Goal: Share content: Share content

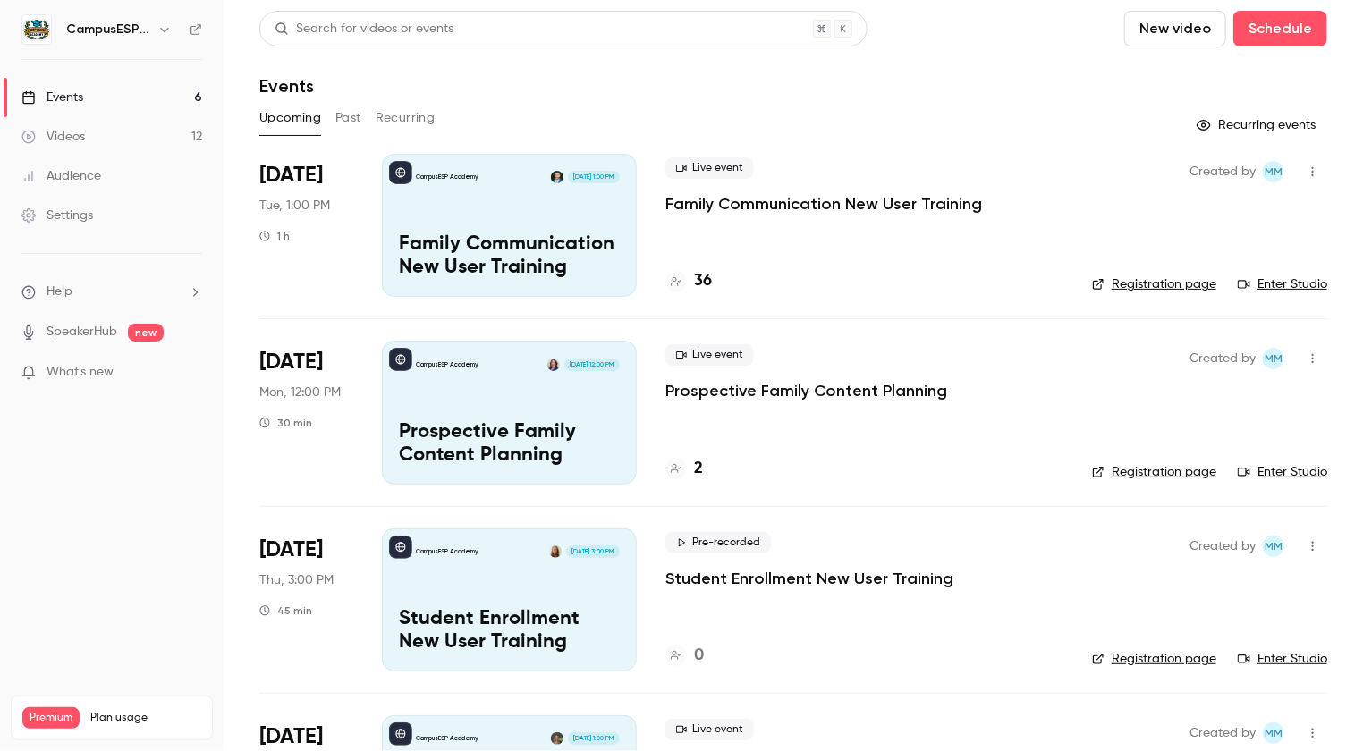
click at [75, 143] on div "Videos" at bounding box center [53, 137] width 64 height 18
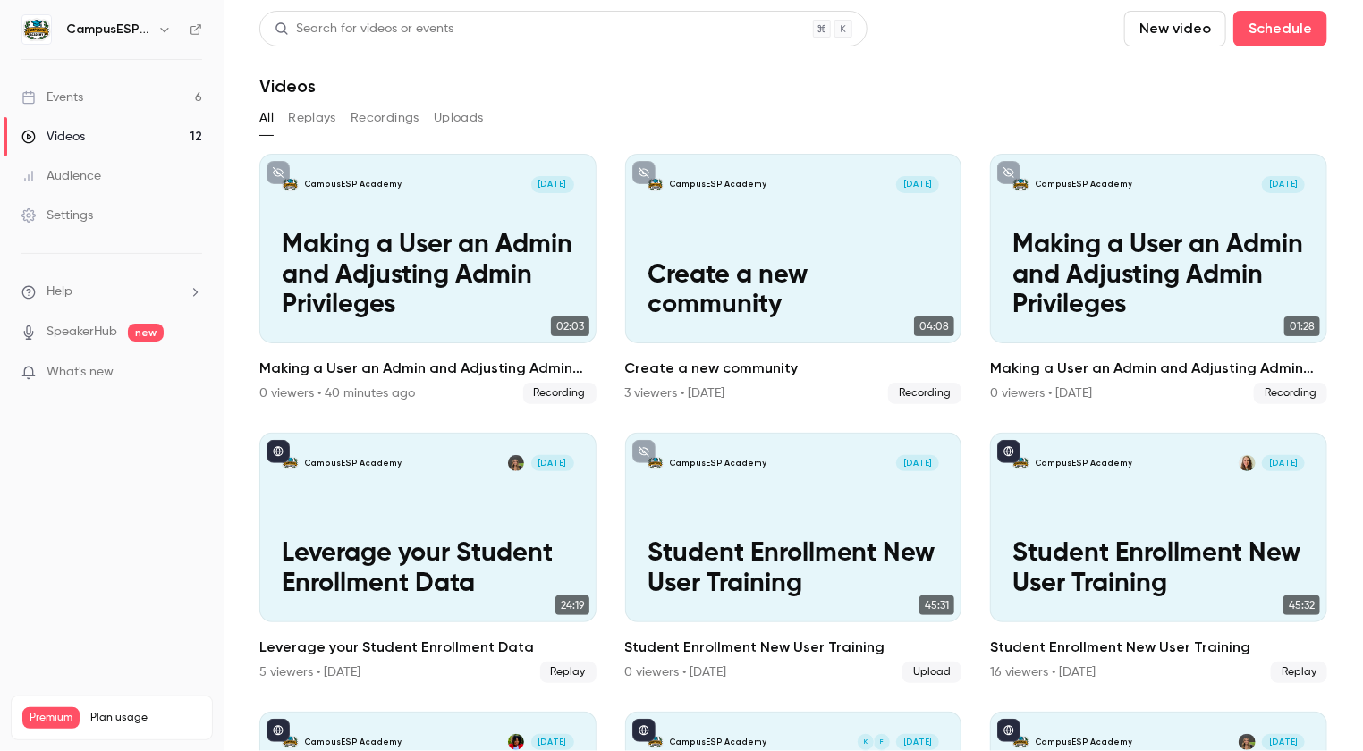
click at [396, 119] on button "Recordings" at bounding box center [385, 118] width 69 height 29
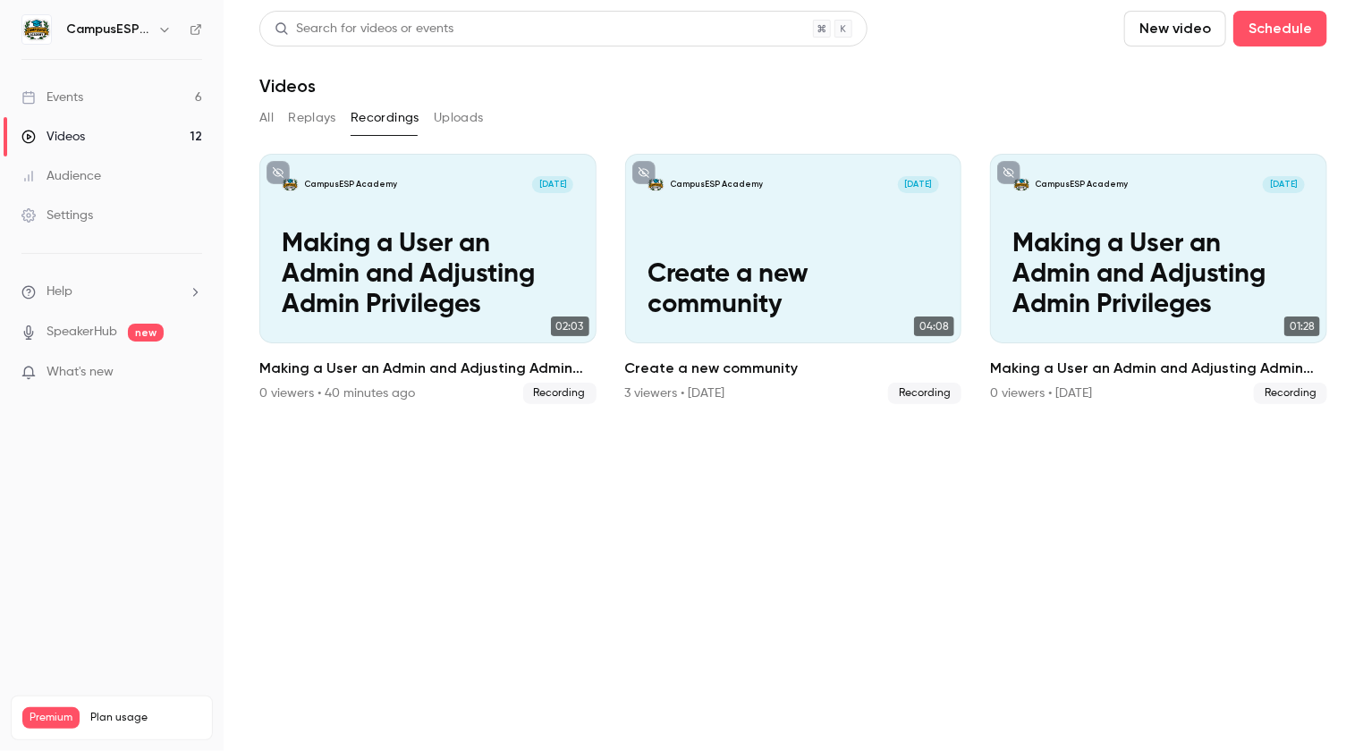
click at [317, 111] on button "Replays" at bounding box center [312, 118] width 48 height 29
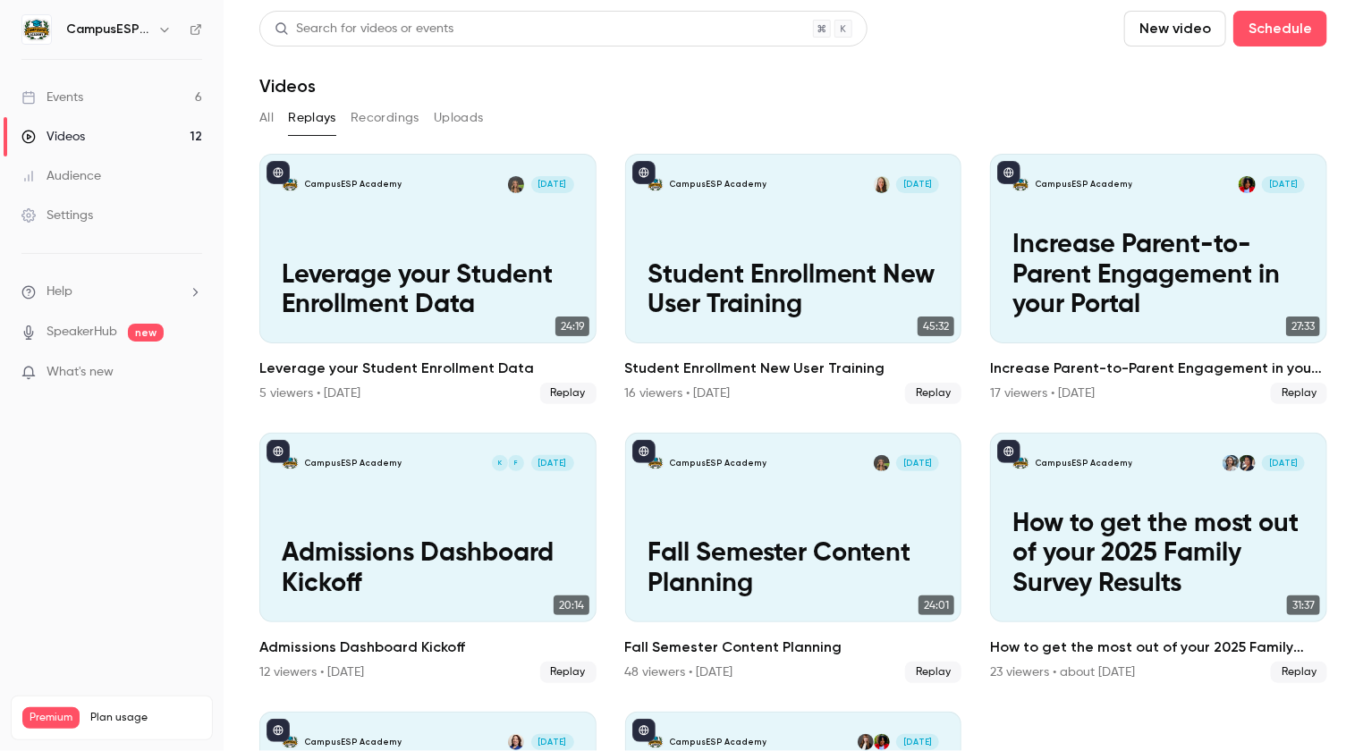
click at [267, 113] on button "All" at bounding box center [266, 118] width 14 height 29
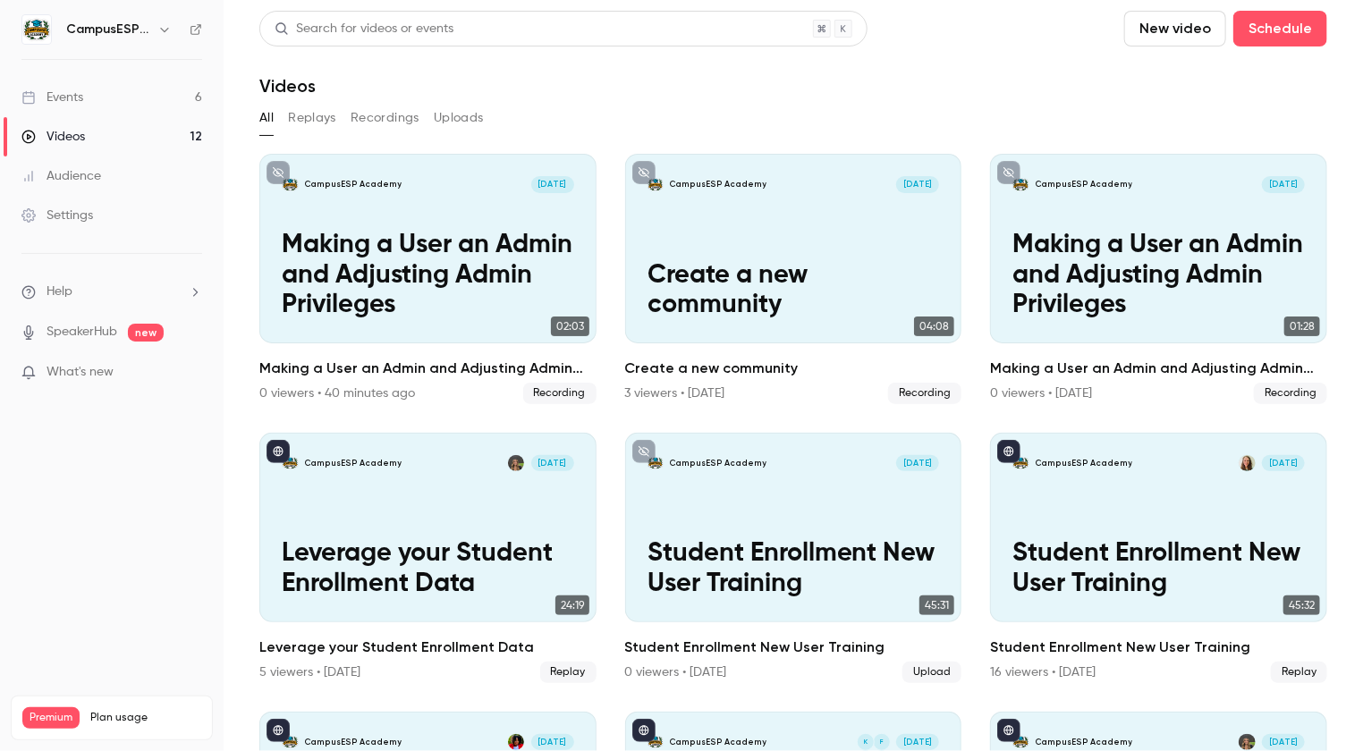
click at [86, 92] on link "Events 6" at bounding box center [112, 97] width 224 height 39
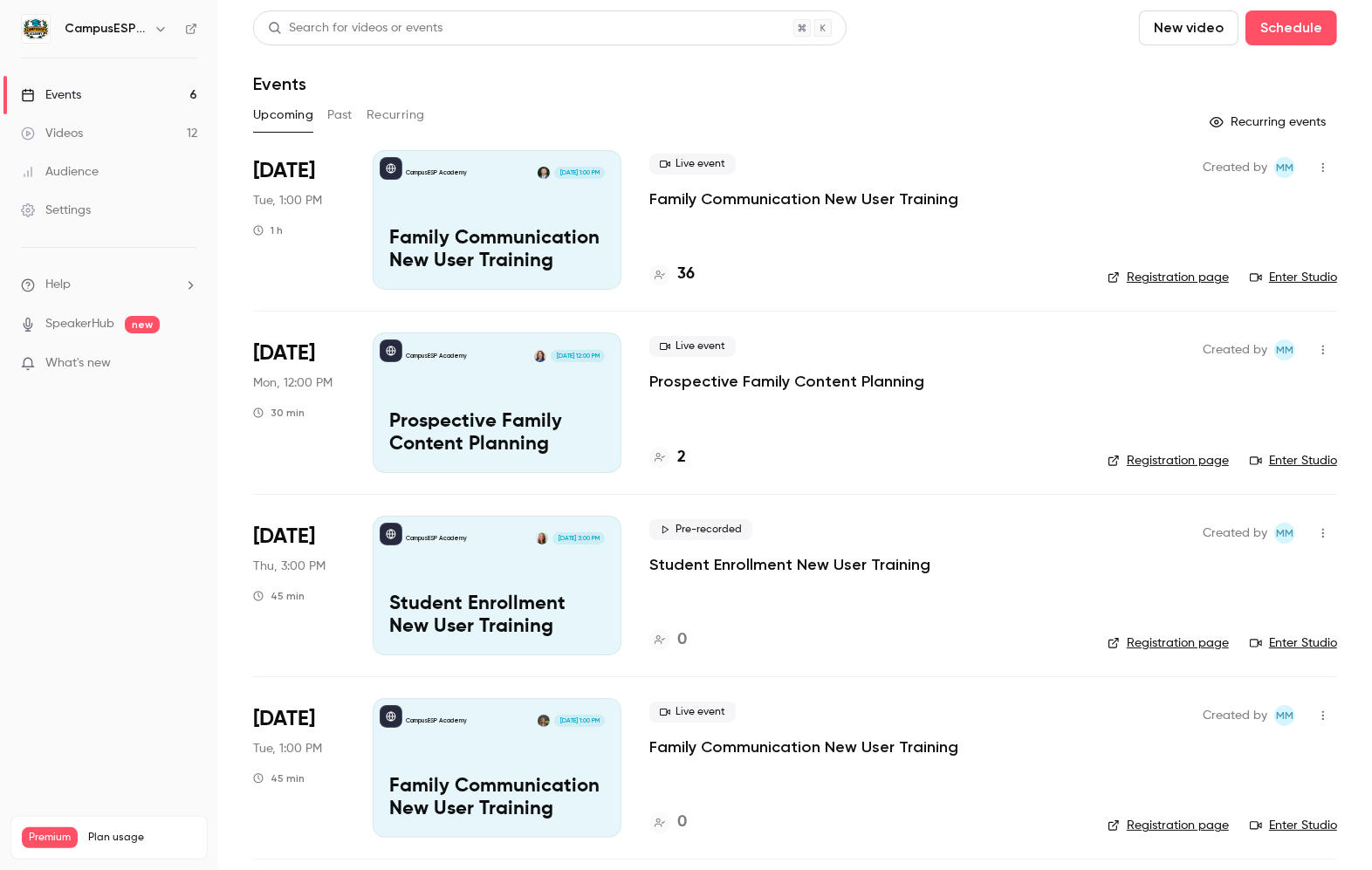
click at [348, 120] on button "Past" at bounding box center [340, 115] width 25 height 28
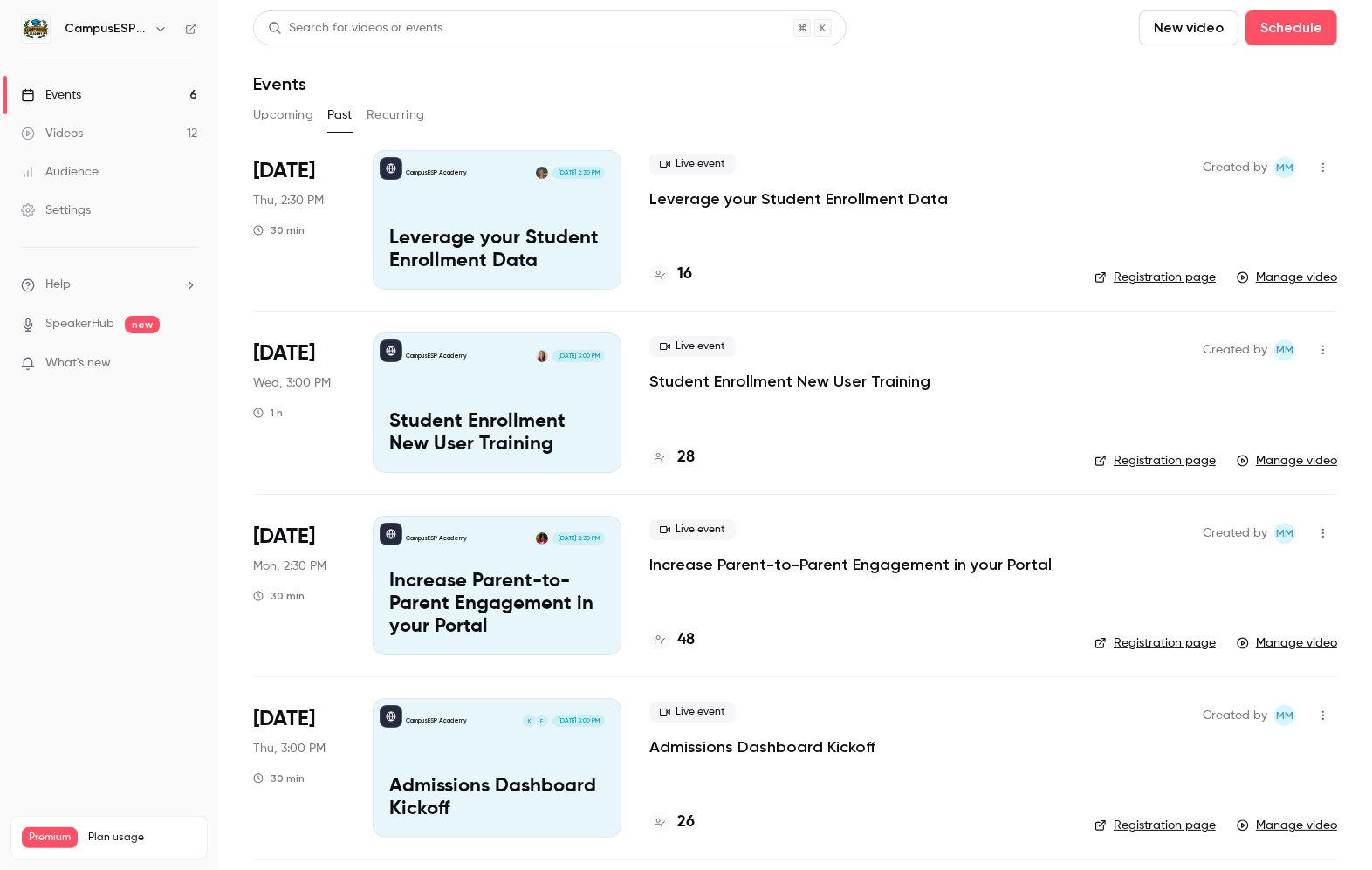
click at [510, 219] on div "CampusESP Academy Aug 14, 2:30 PM Leverage your Student Enrollment Data" at bounding box center [497, 219] width 249 height 139
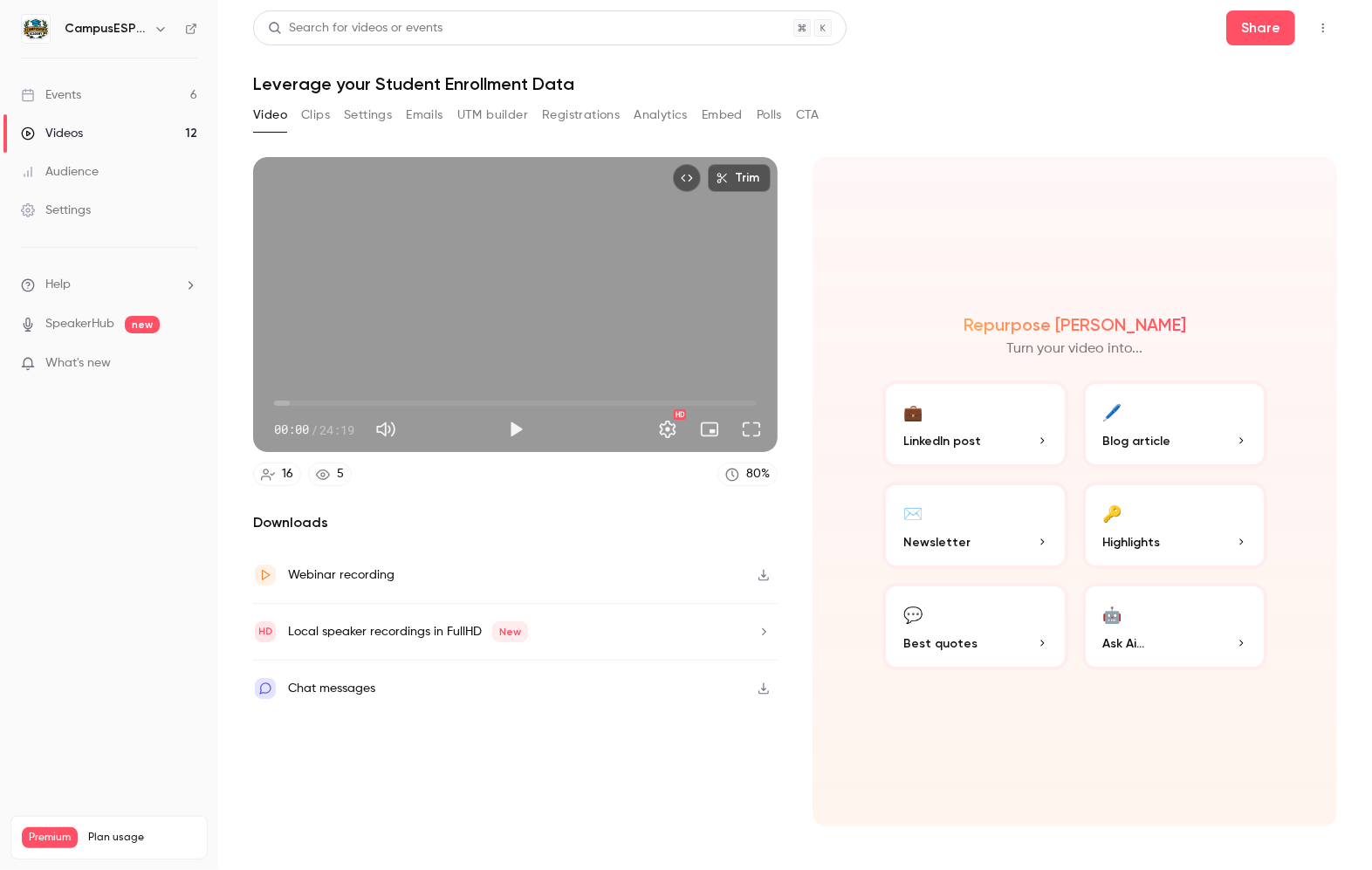
click at [679, 108] on button "Analytics" at bounding box center [660, 115] width 54 height 28
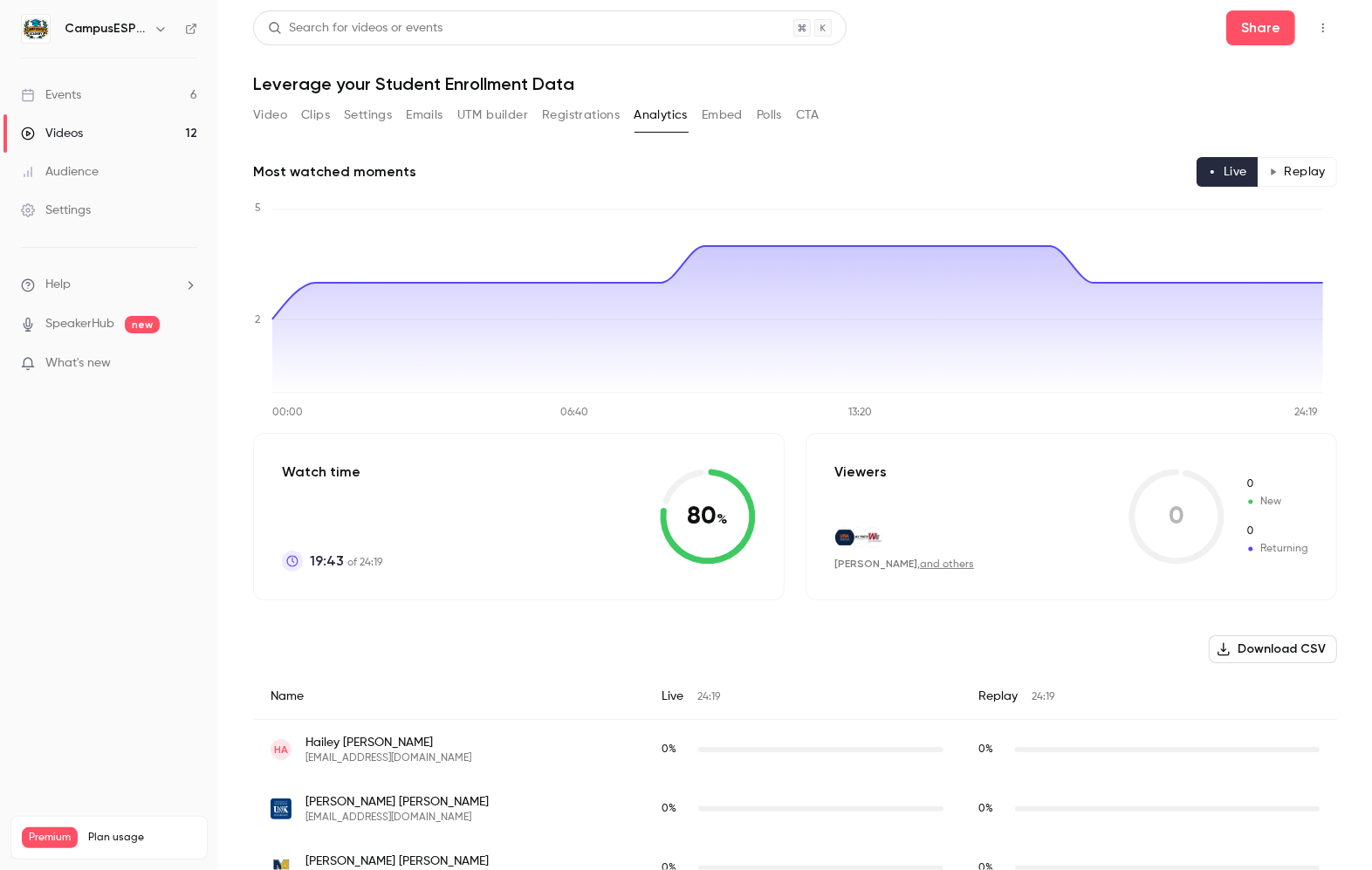
click at [118, 91] on link "Events 6" at bounding box center [109, 95] width 219 height 38
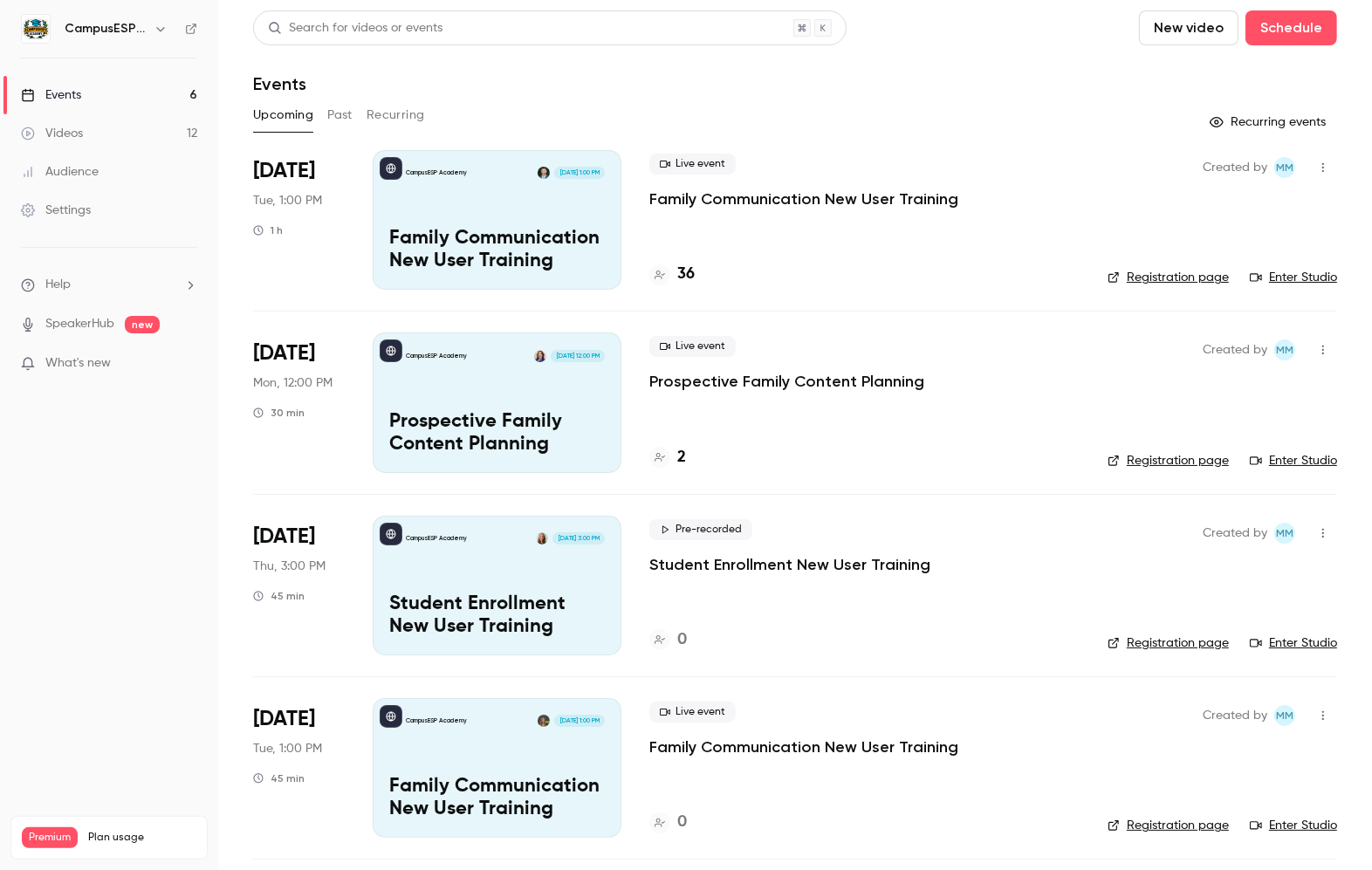
click at [543, 394] on div "CampusESP Academy Sep 15, 12:00 PM Prospective Family Content Planning" at bounding box center [497, 402] width 249 height 139
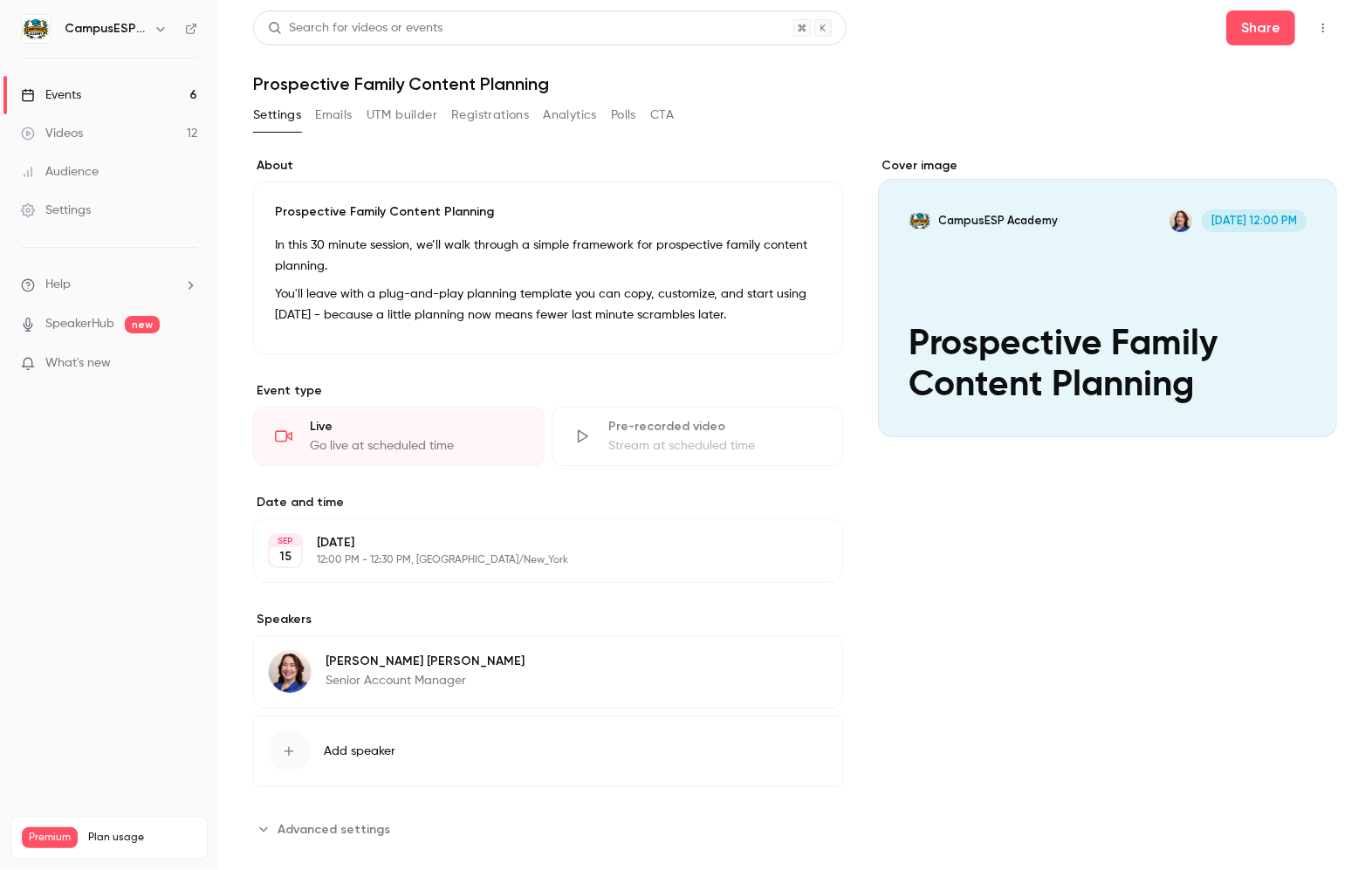
click at [95, 100] on link "Events 6" at bounding box center [109, 95] width 219 height 38
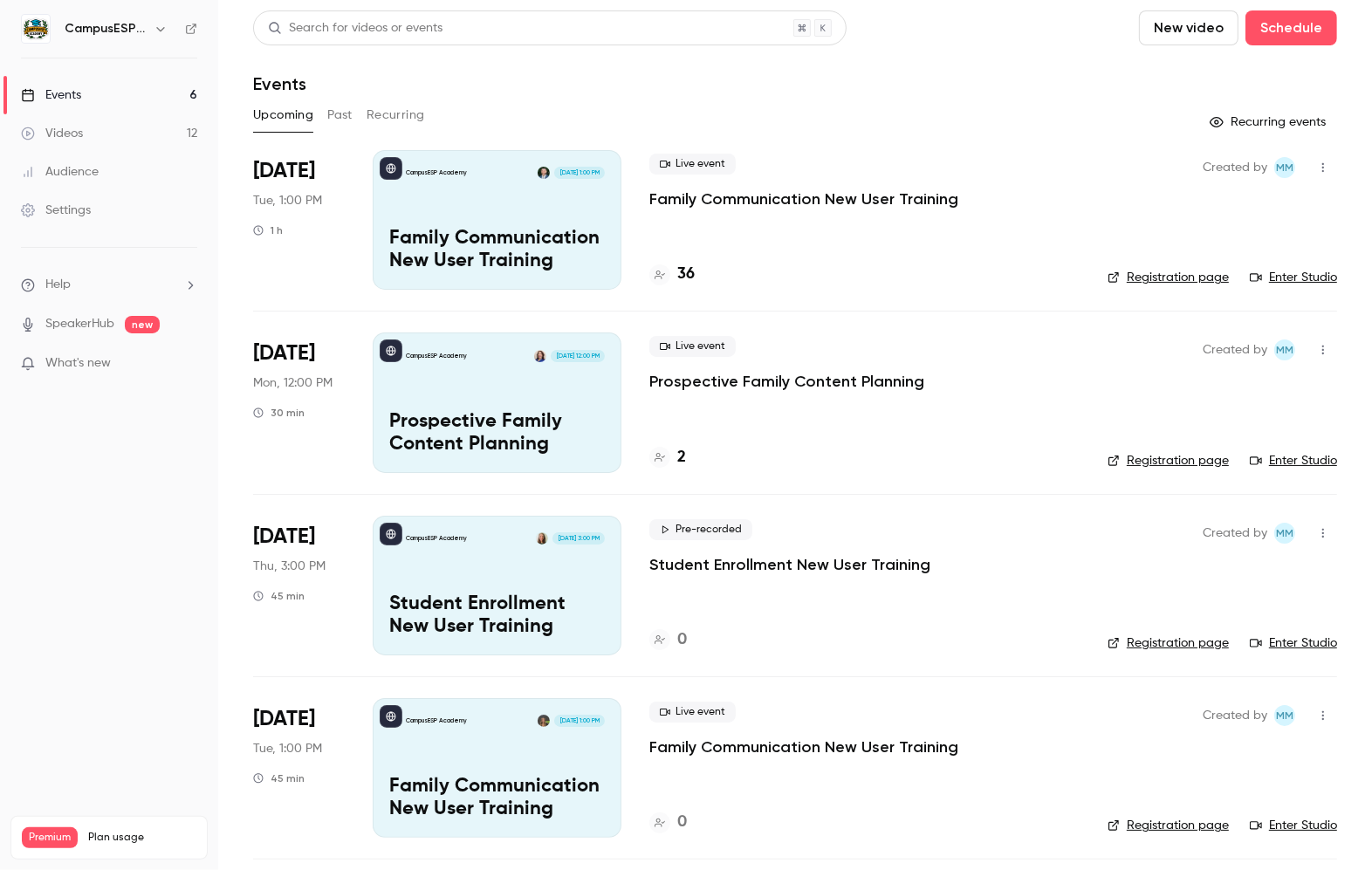
click at [475, 392] on div "CampusESP Academy Sep 15, 12:00 PM Prospective Family Content Planning" at bounding box center [497, 402] width 249 height 139
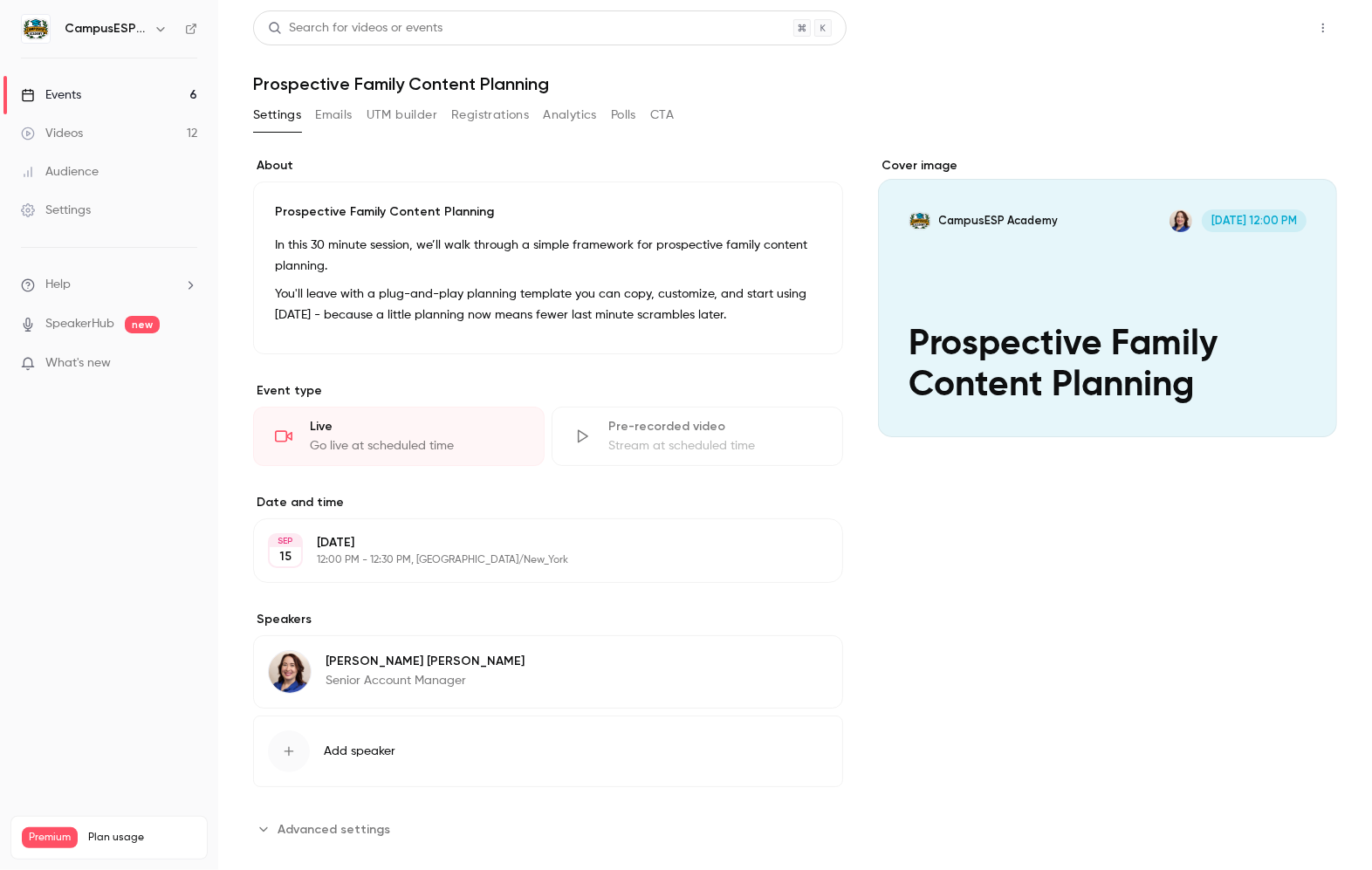
click at [1235, 31] on button "Share" at bounding box center [1261, 28] width 69 height 35
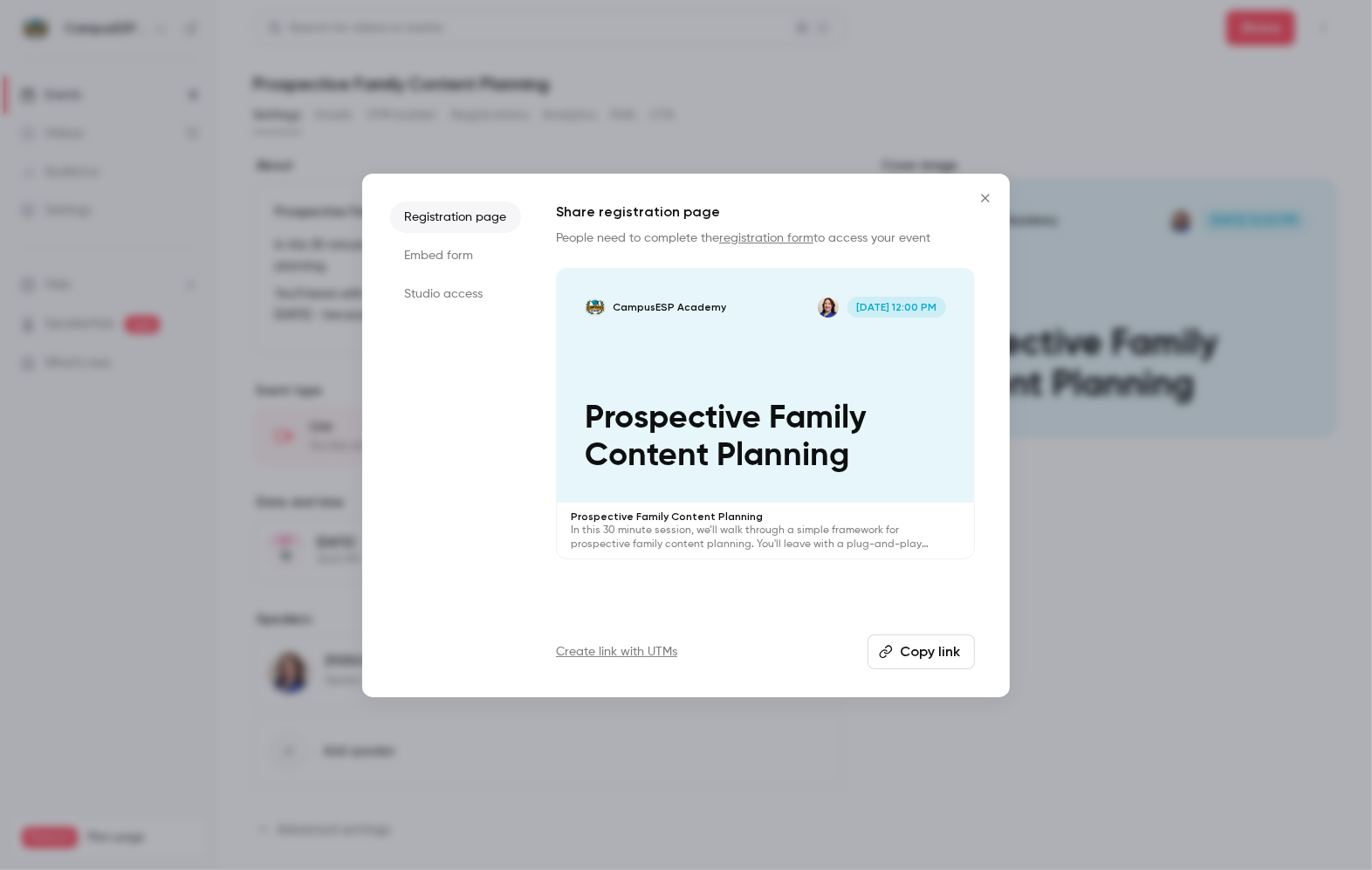
click at [933, 652] on button "Copy link" at bounding box center [921, 652] width 107 height 35
click at [989, 200] on icon "Close" at bounding box center [985, 198] width 20 height 14
